Goal: Transaction & Acquisition: Purchase product/service

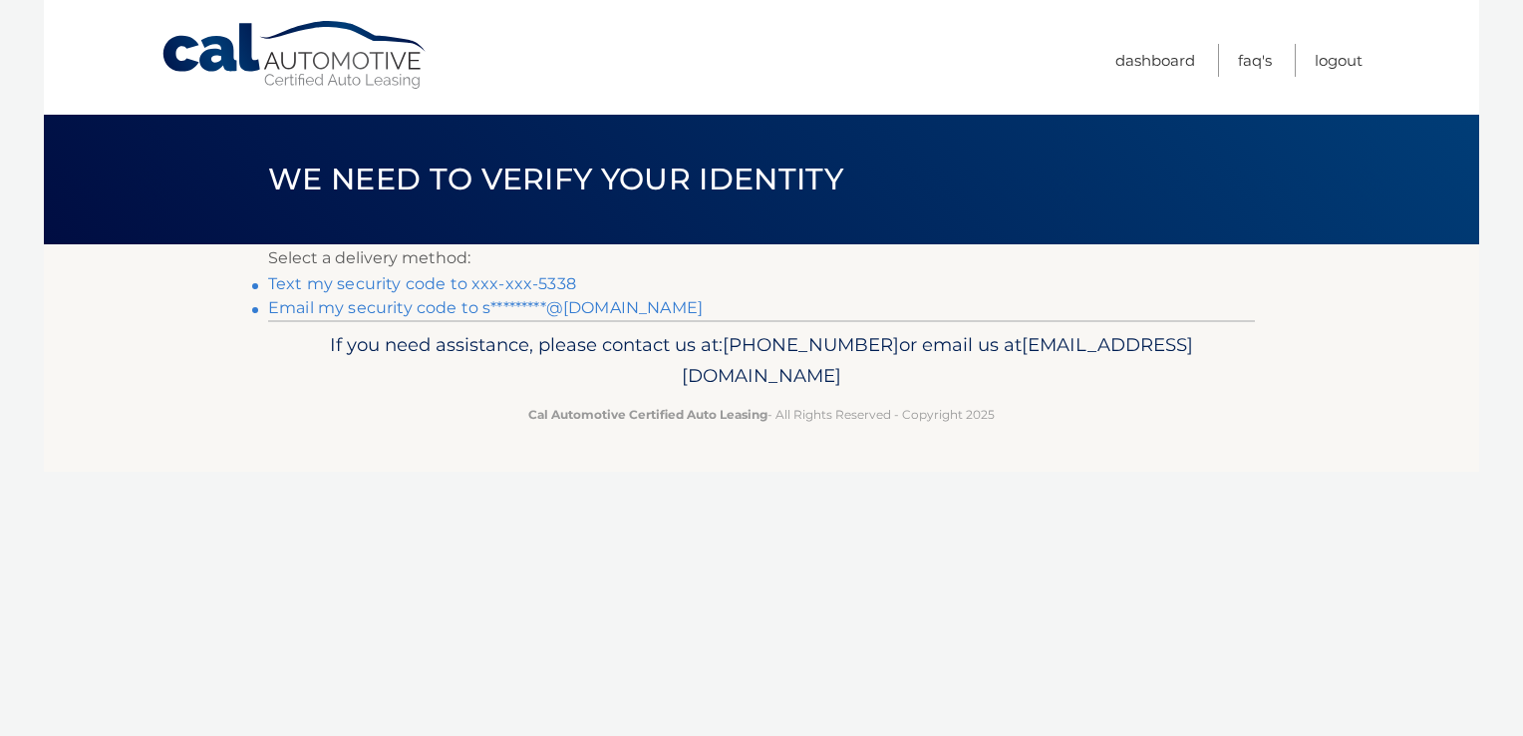
click at [382, 293] on link "Text my security code to xxx-xxx-5338" at bounding box center [422, 283] width 308 height 19
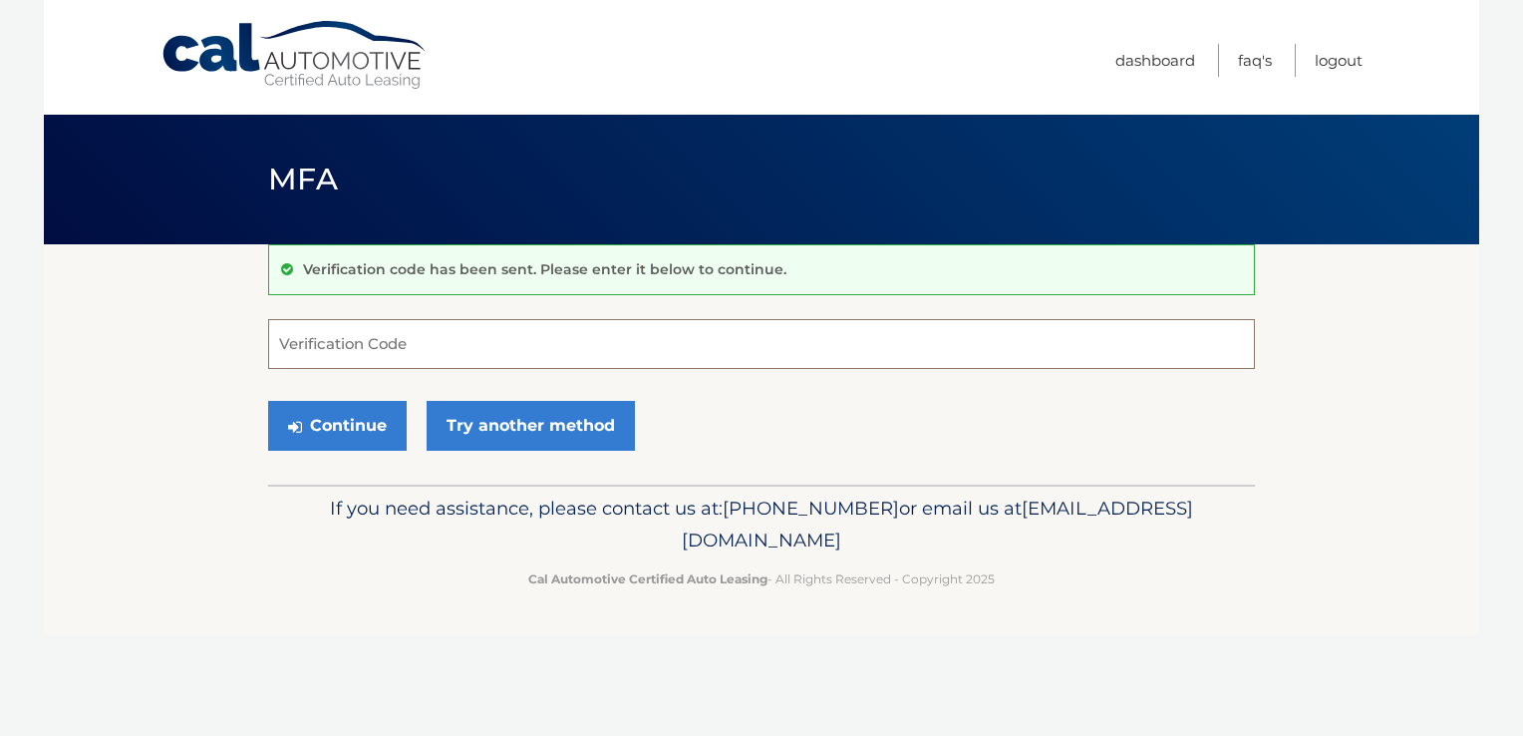
click at [349, 345] on input "Verification Code" at bounding box center [761, 344] width 987 height 50
type input "187518"
click at [315, 420] on button "Continue" at bounding box center [337, 426] width 139 height 50
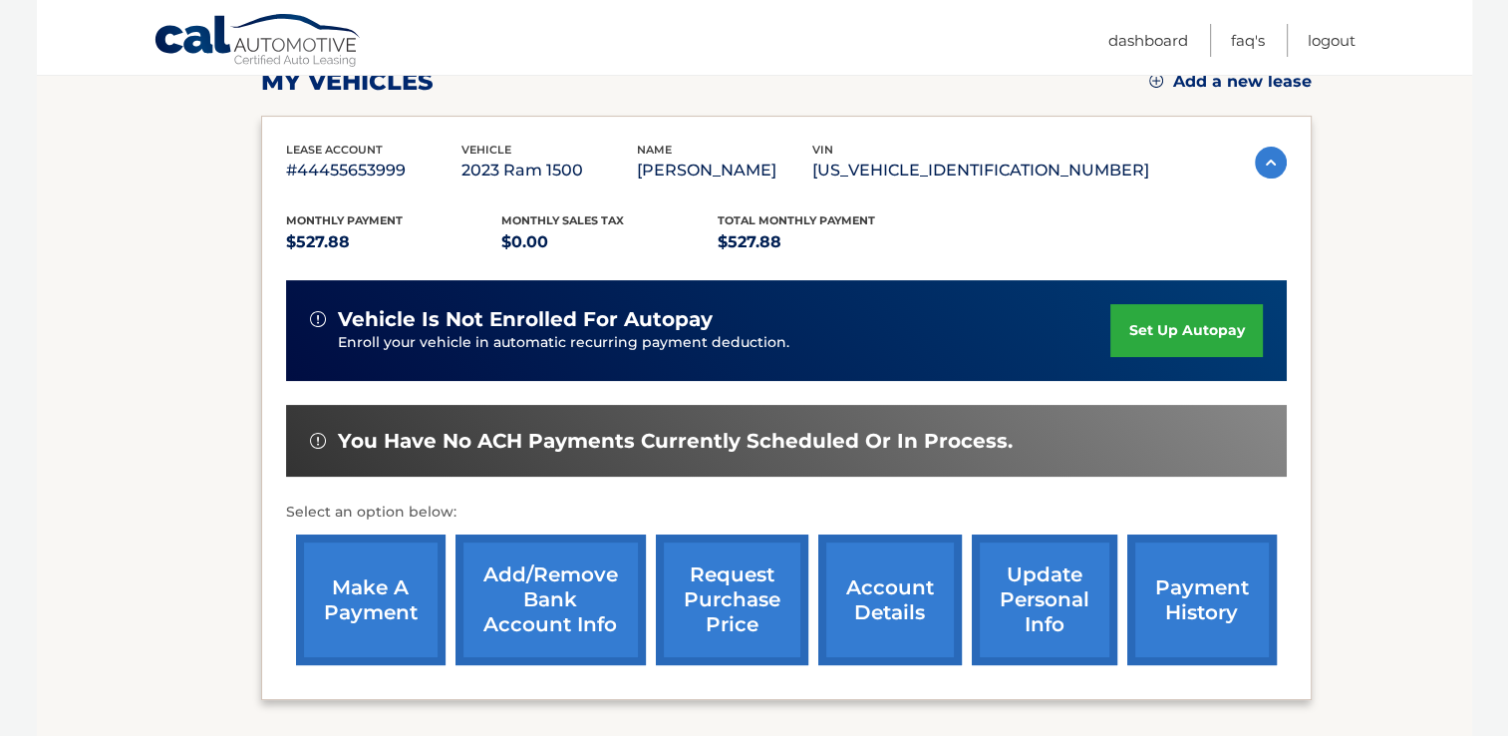
scroll to position [299, 0]
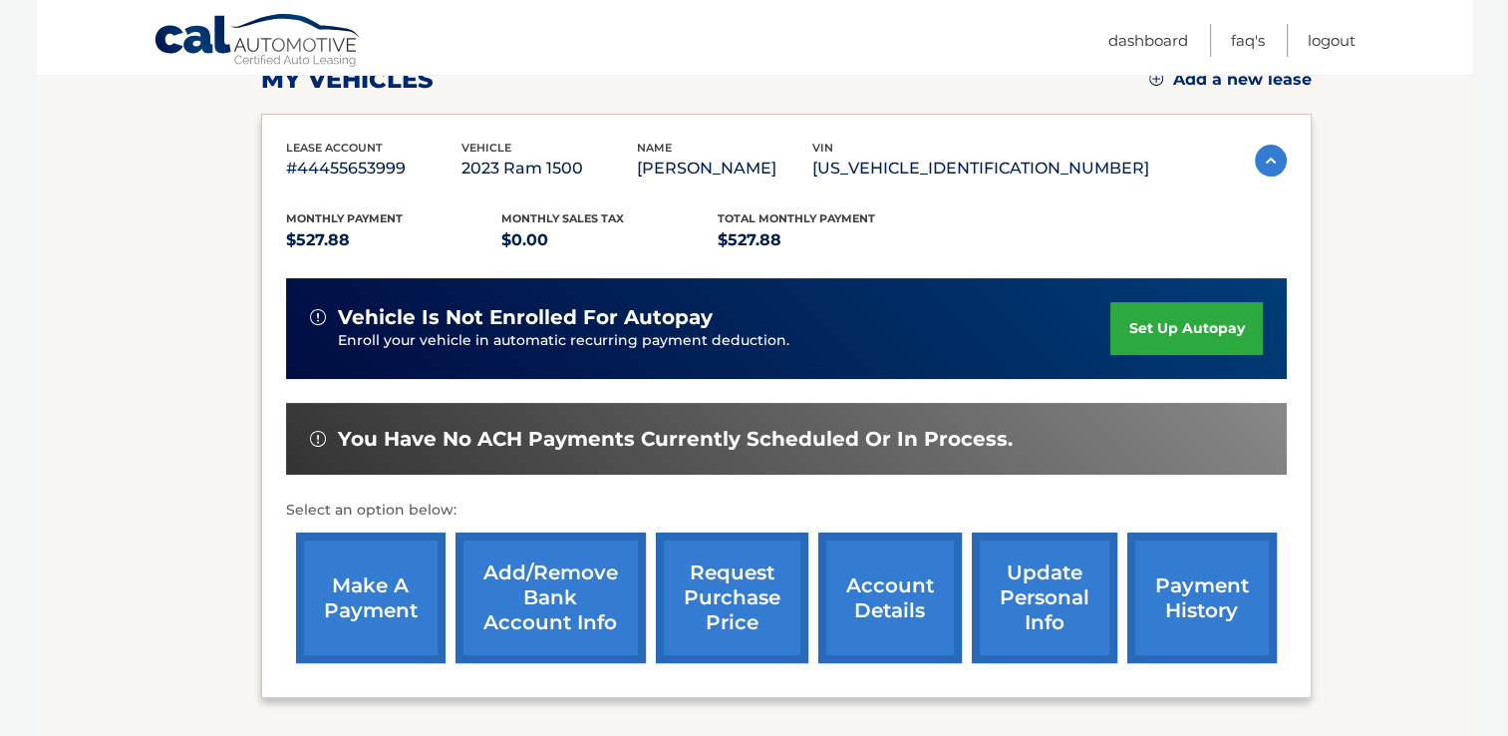
click at [339, 603] on link "make a payment" at bounding box center [371, 597] width 150 height 131
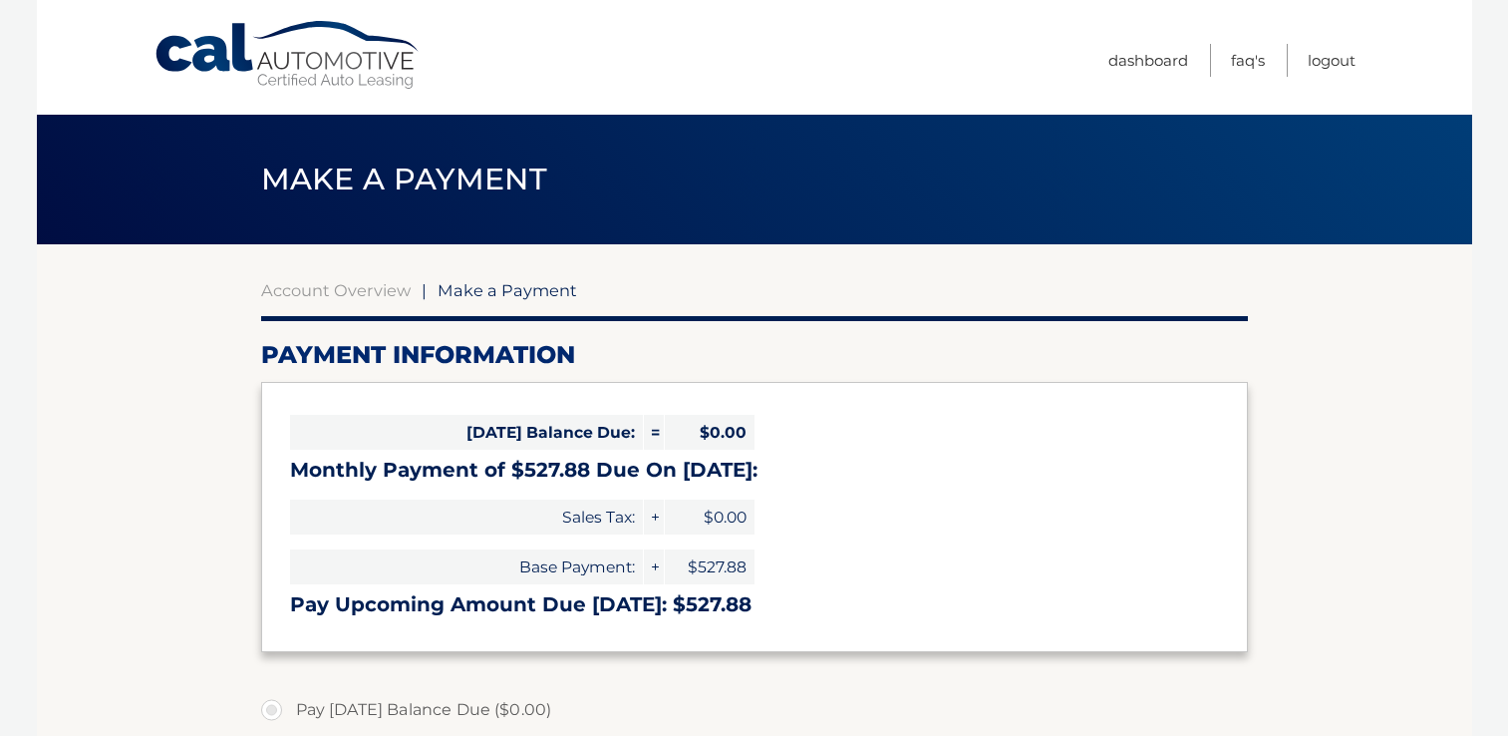
select select "ZWIzZjYzMWQtNmUxOC00MzY0LTg1Y2YtY2I0Nzc4ODE0ODQx"
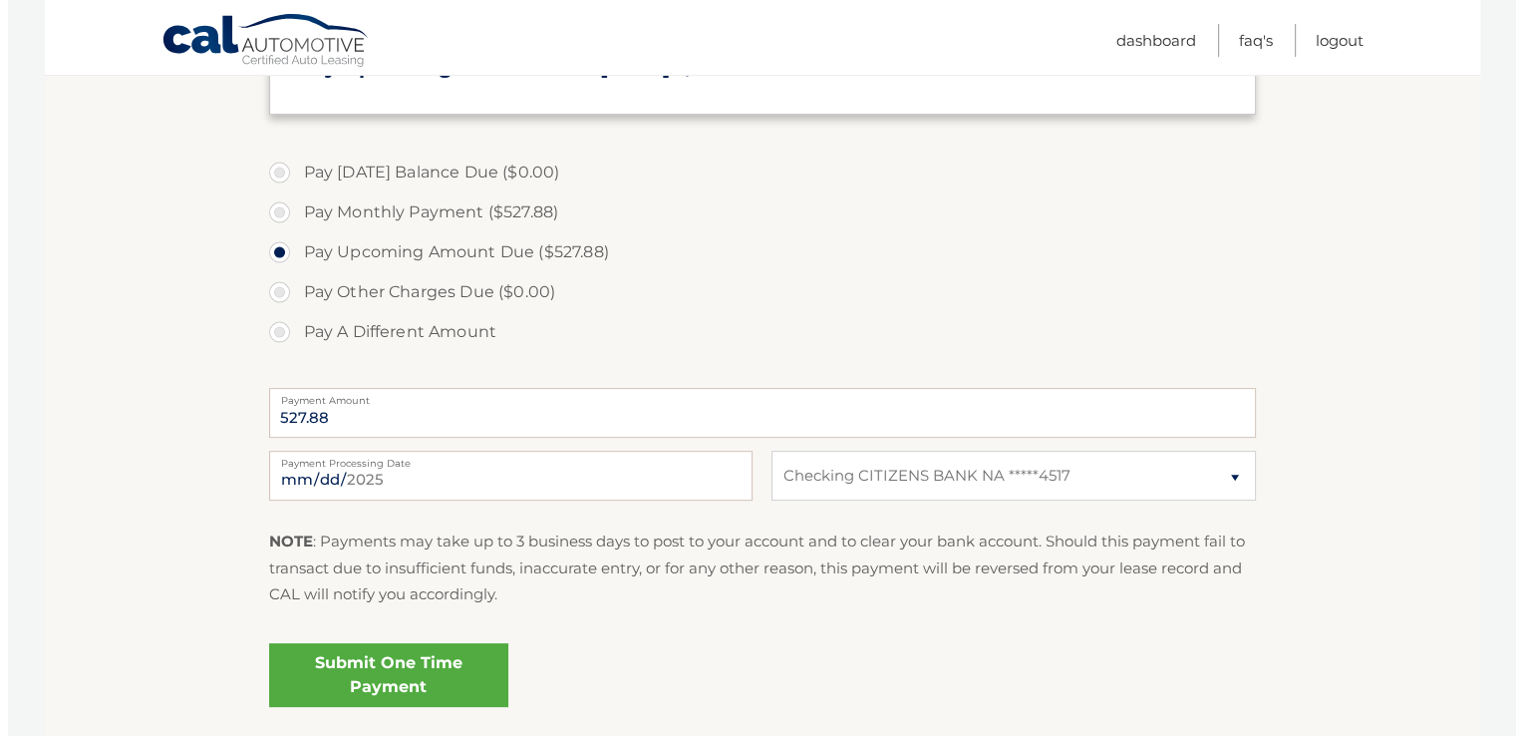
scroll to position [598, 0]
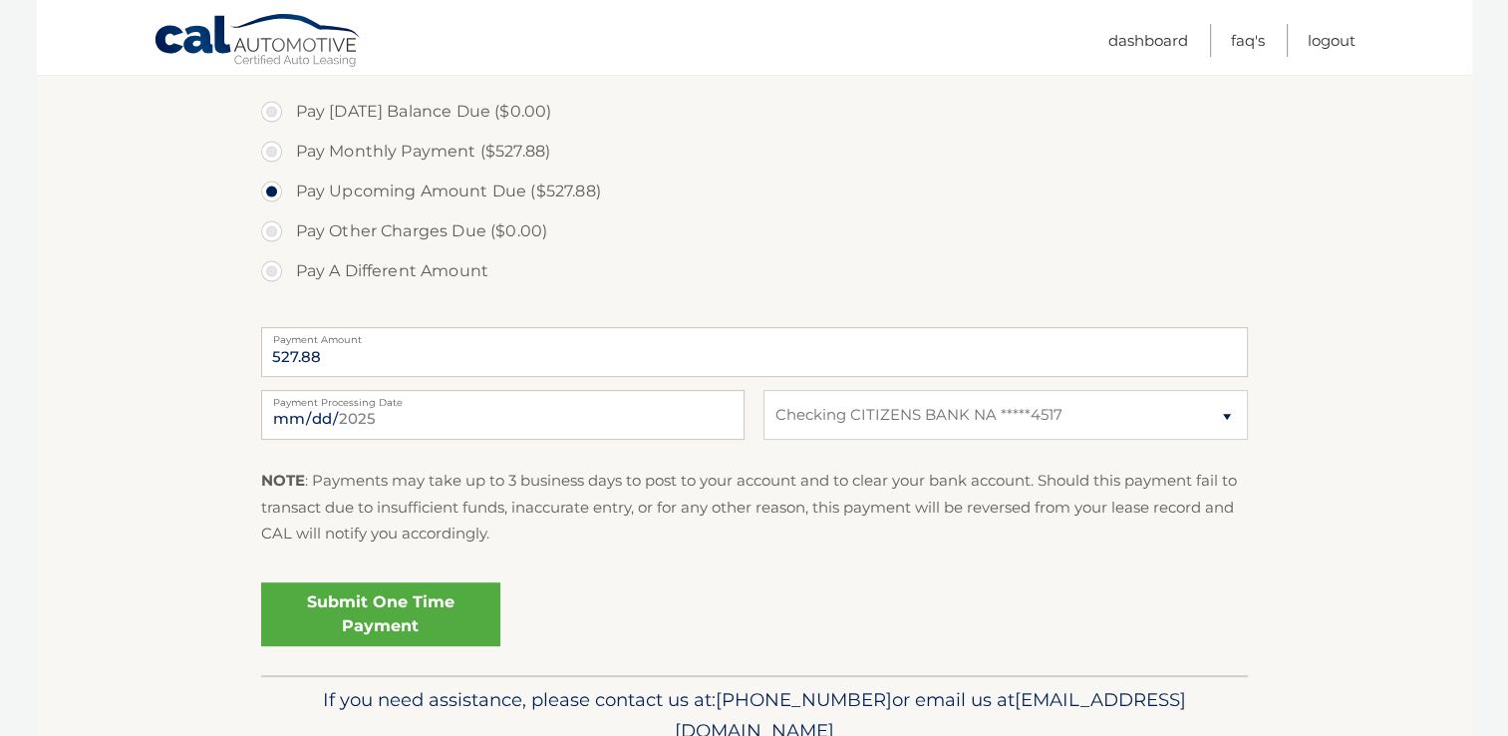
click at [434, 600] on link "Submit One Time Payment" at bounding box center [380, 614] width 239 height 64
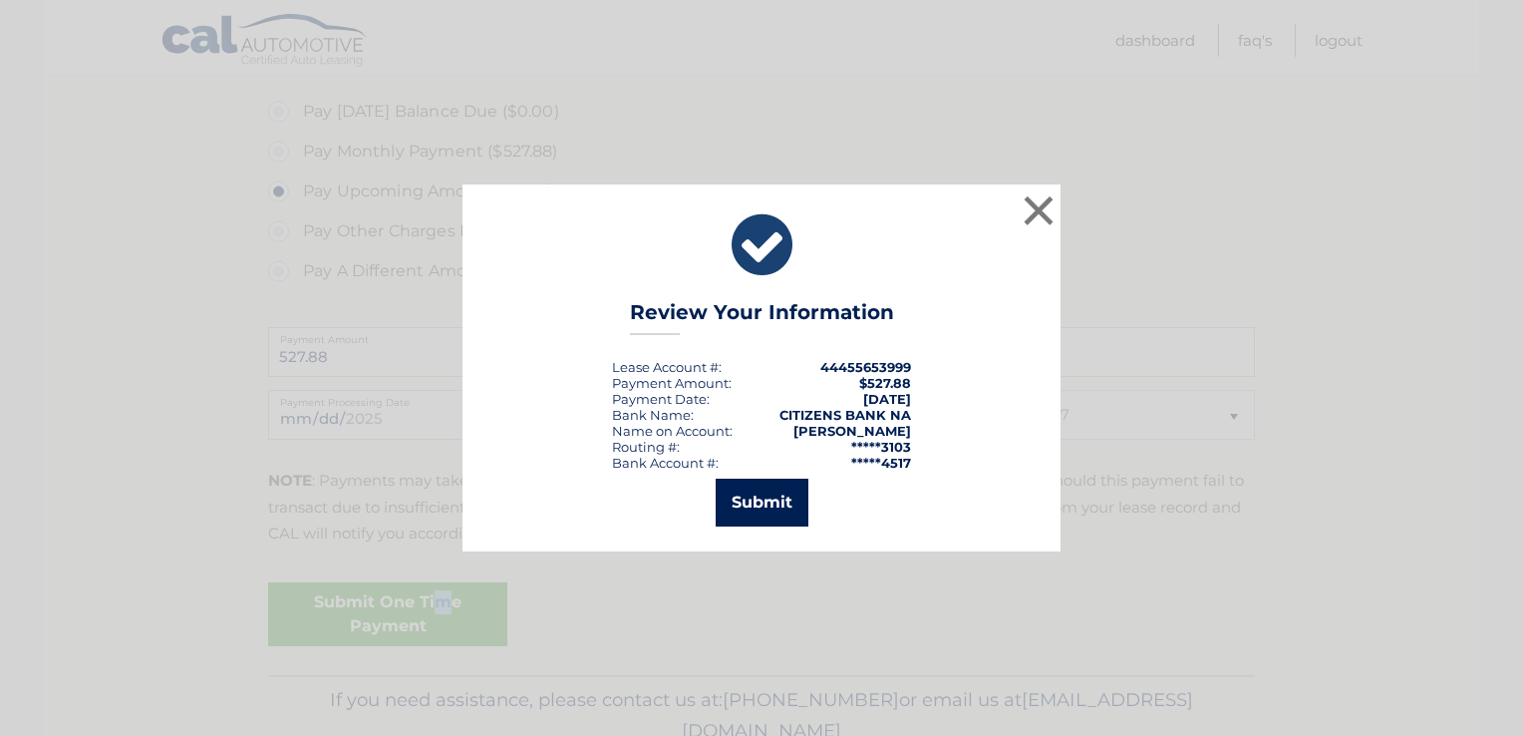
click at [752, 505] on button "Submit" at bounding box center [762, 503] width 93 height 48
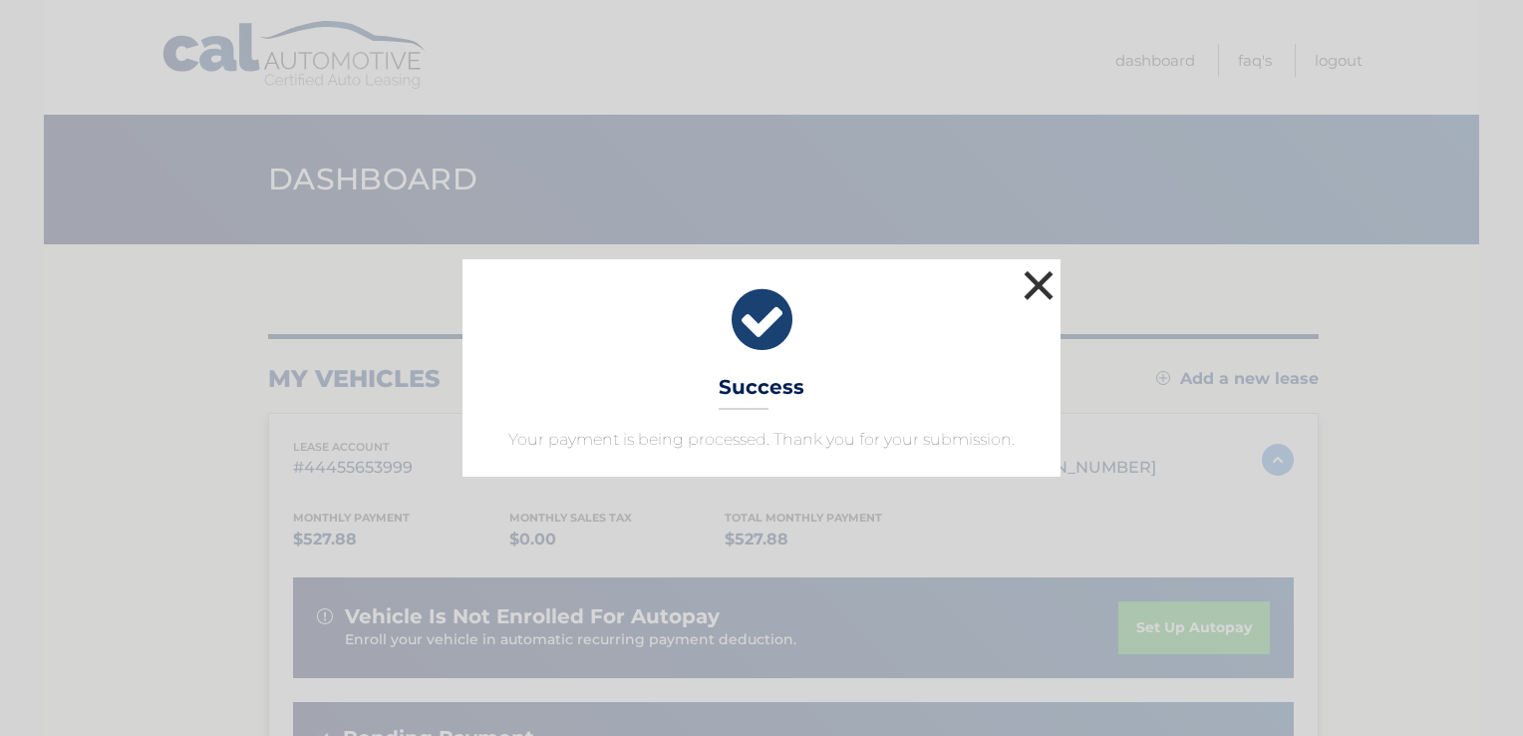
click at [1050, 265] on button "×" at bounding box center [1039, 285] width 40 height 40
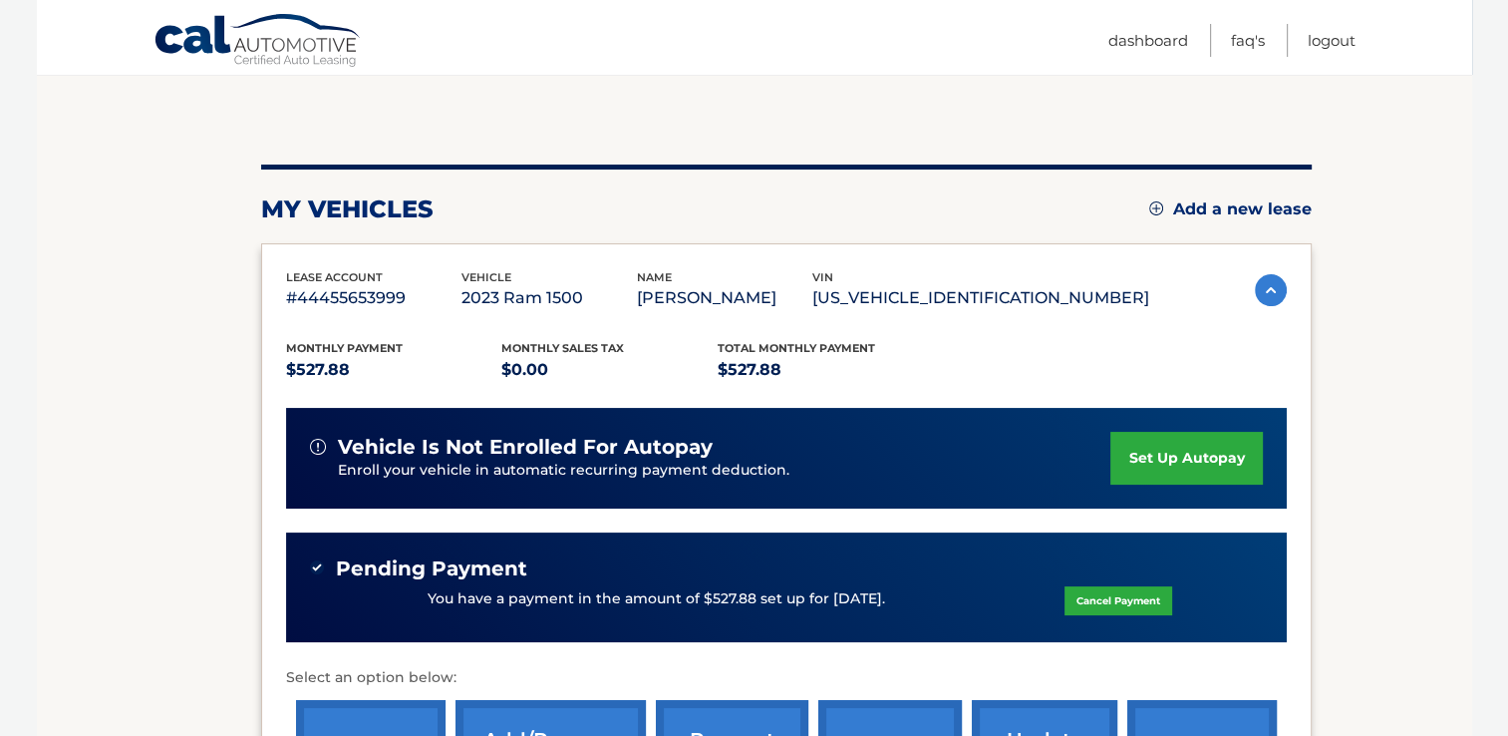
scroll to position [199, 0]
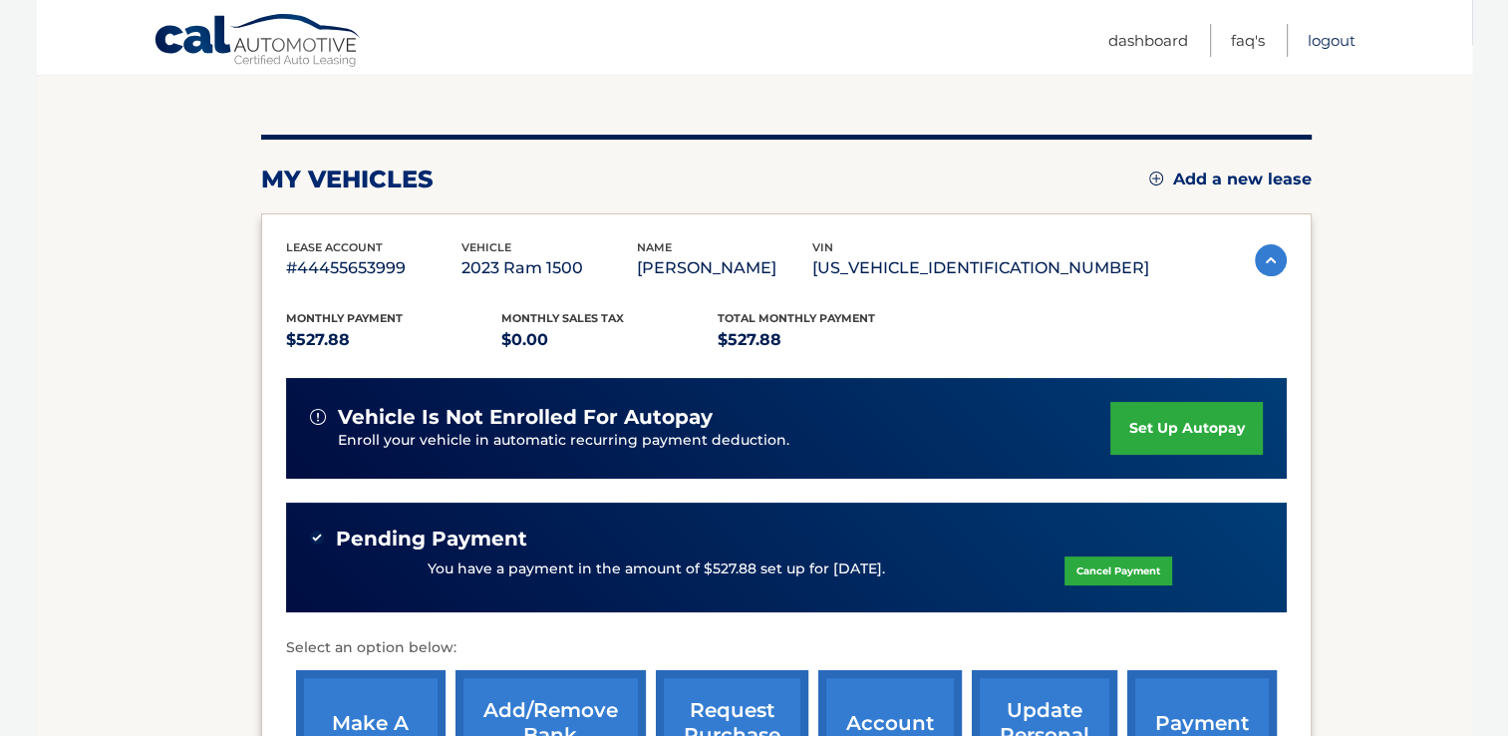
click at [1339, 37] on link "Logout" at bounding box center [1332, 40] width 48 height 33
